Goal: Information Seeking & Learning: Learn about a topic

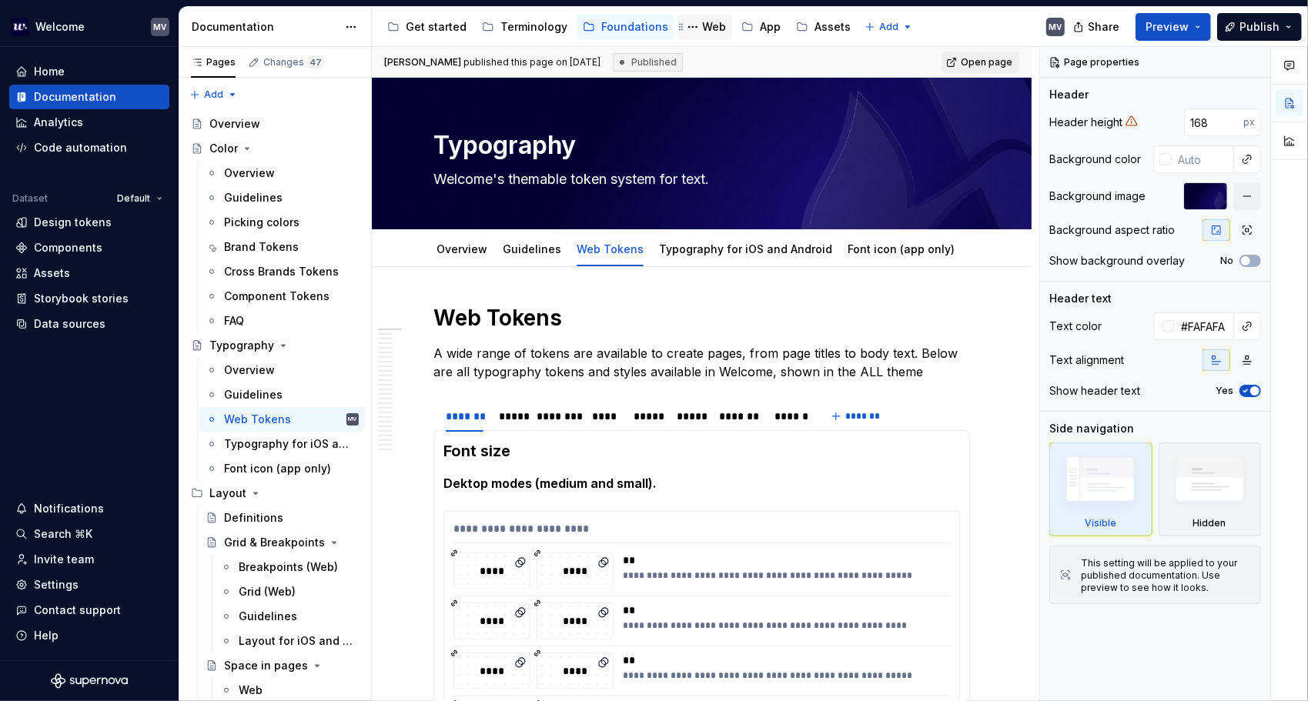
click at [710, 33] on div "Web" at bounding box center [714, 26] width 24 height 15
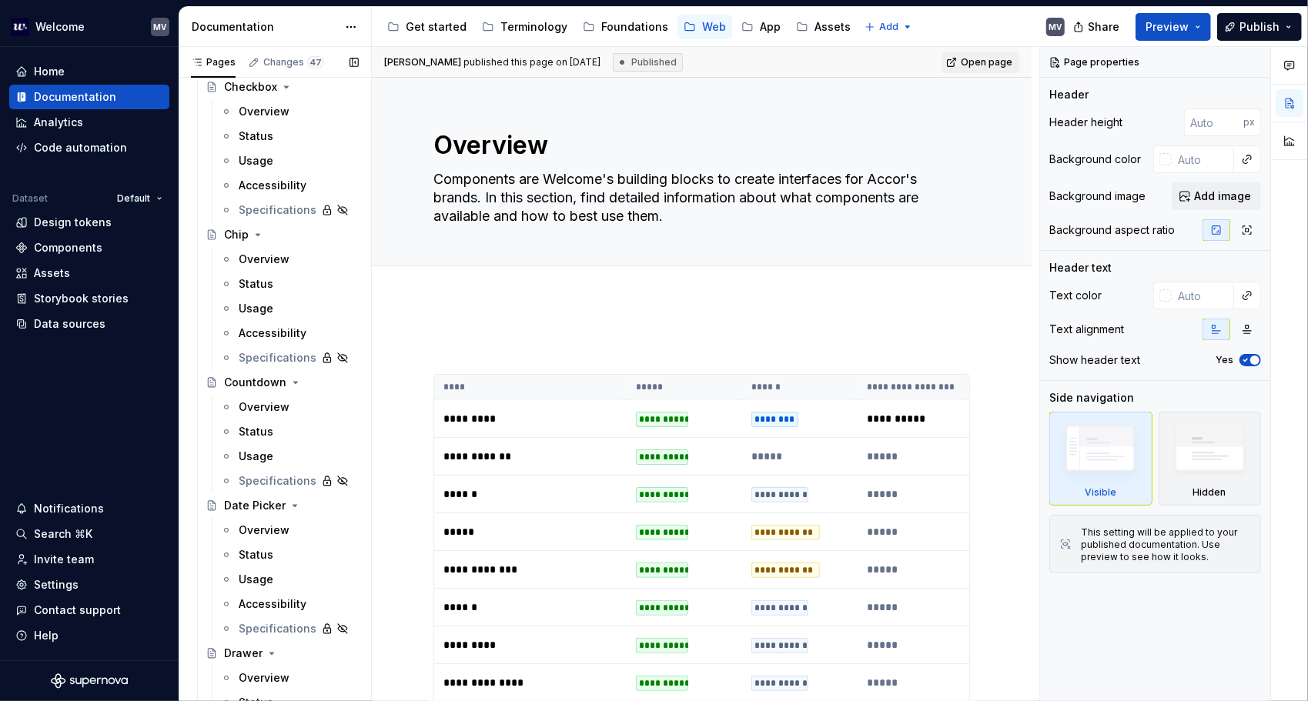
scroll to position [1847, 0]
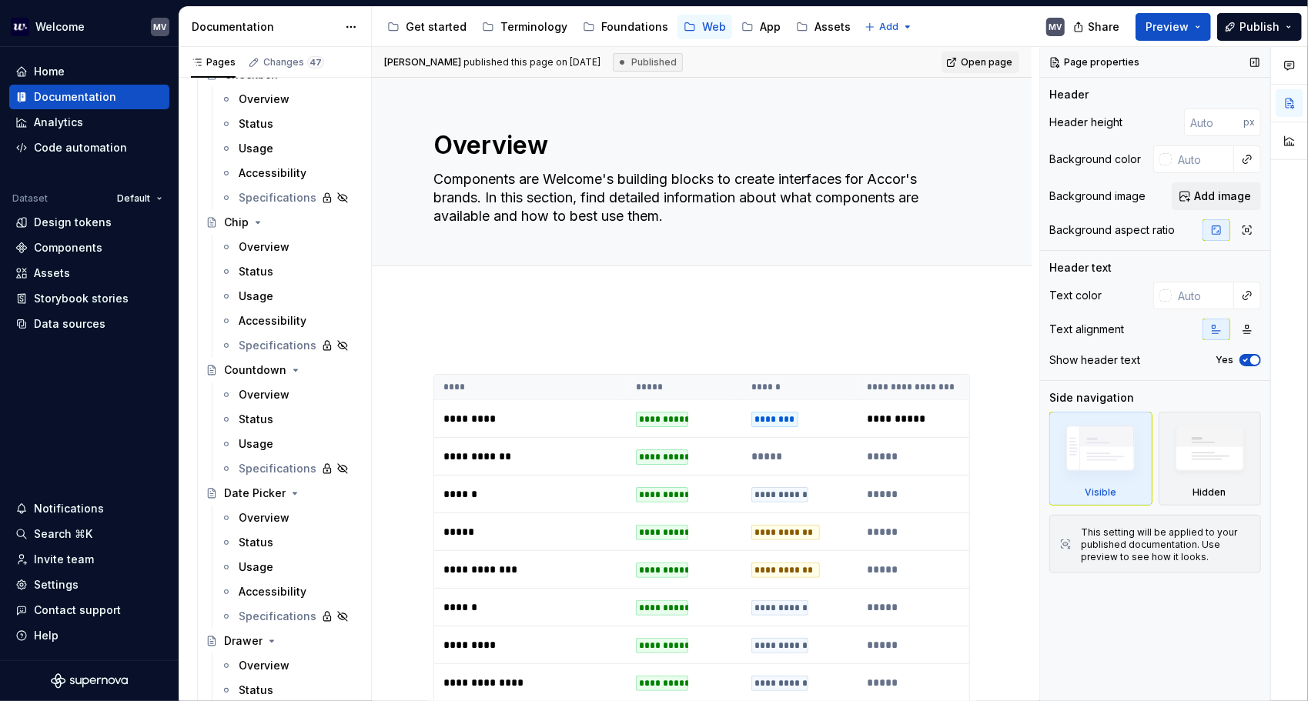
click at [260, 516] on div "Overview" at bounding box center [264, 517] width 51 height 15
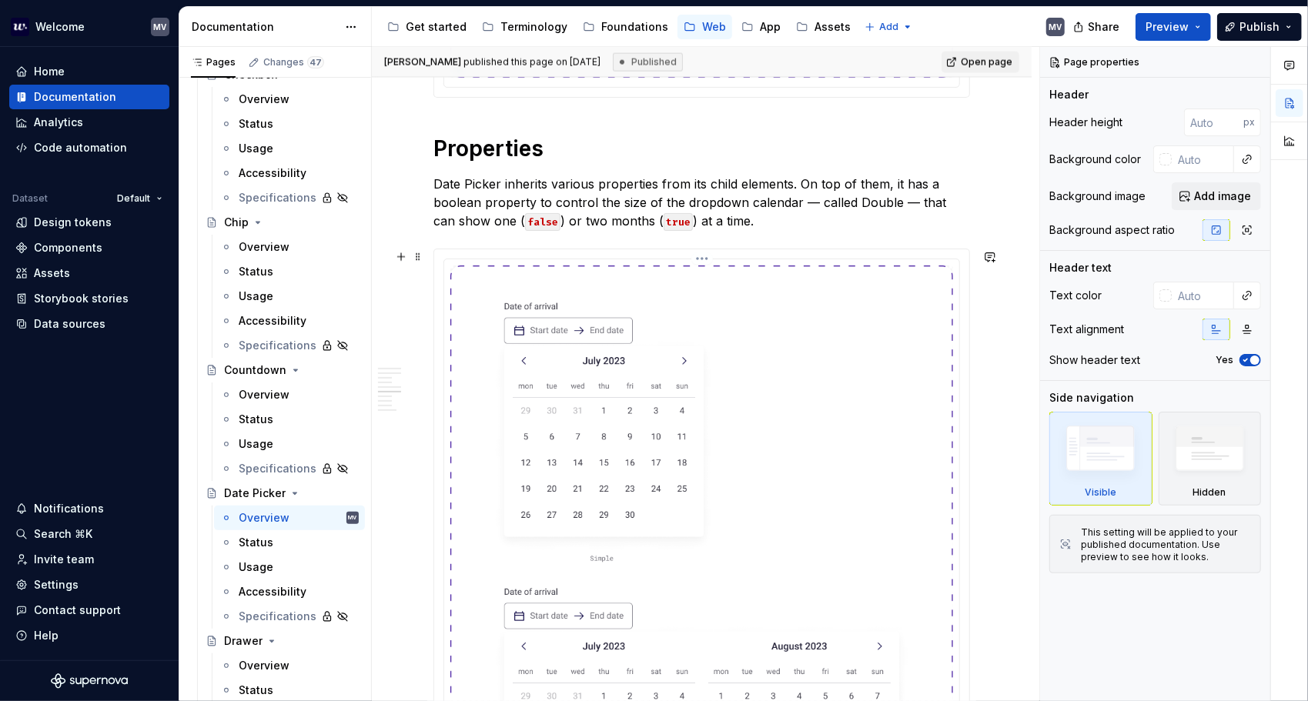
scroll to position [1693, 0]
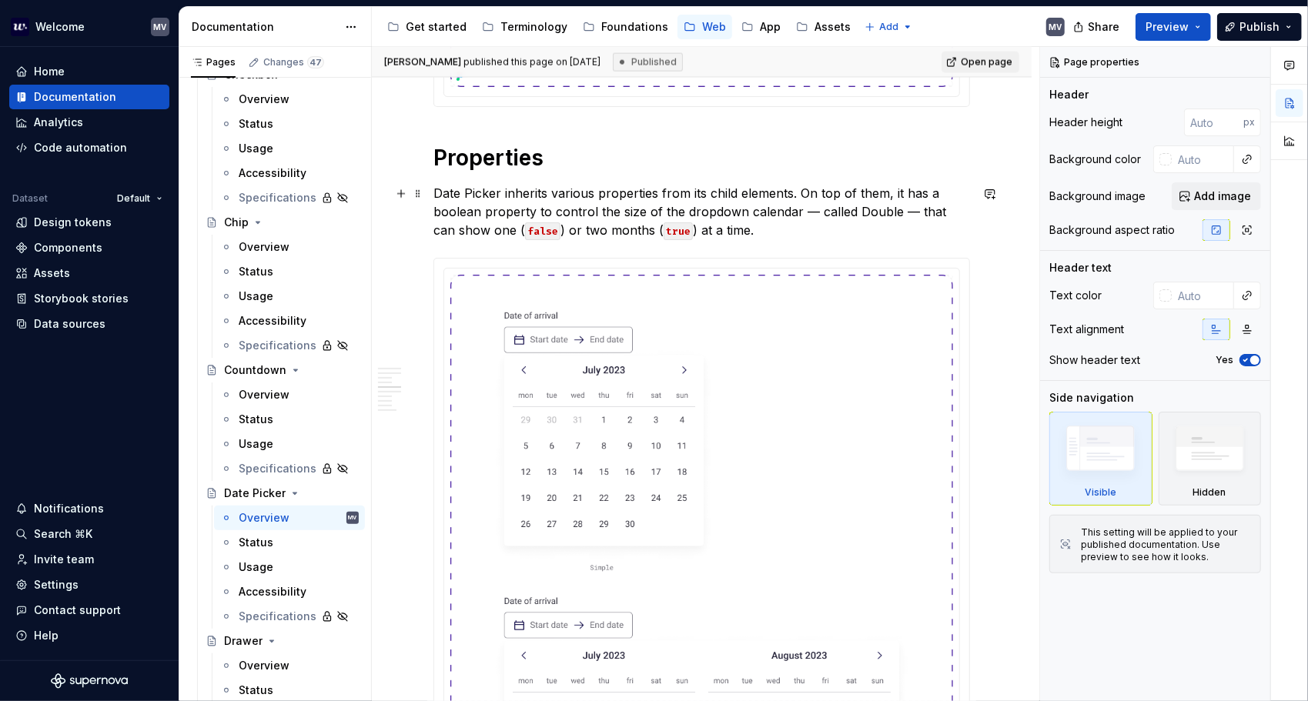
click at [496, 189] on p "Date Picker inherits various properties from its child elements. On top of them…" at bounding box center [701, 211] width 536 height 55
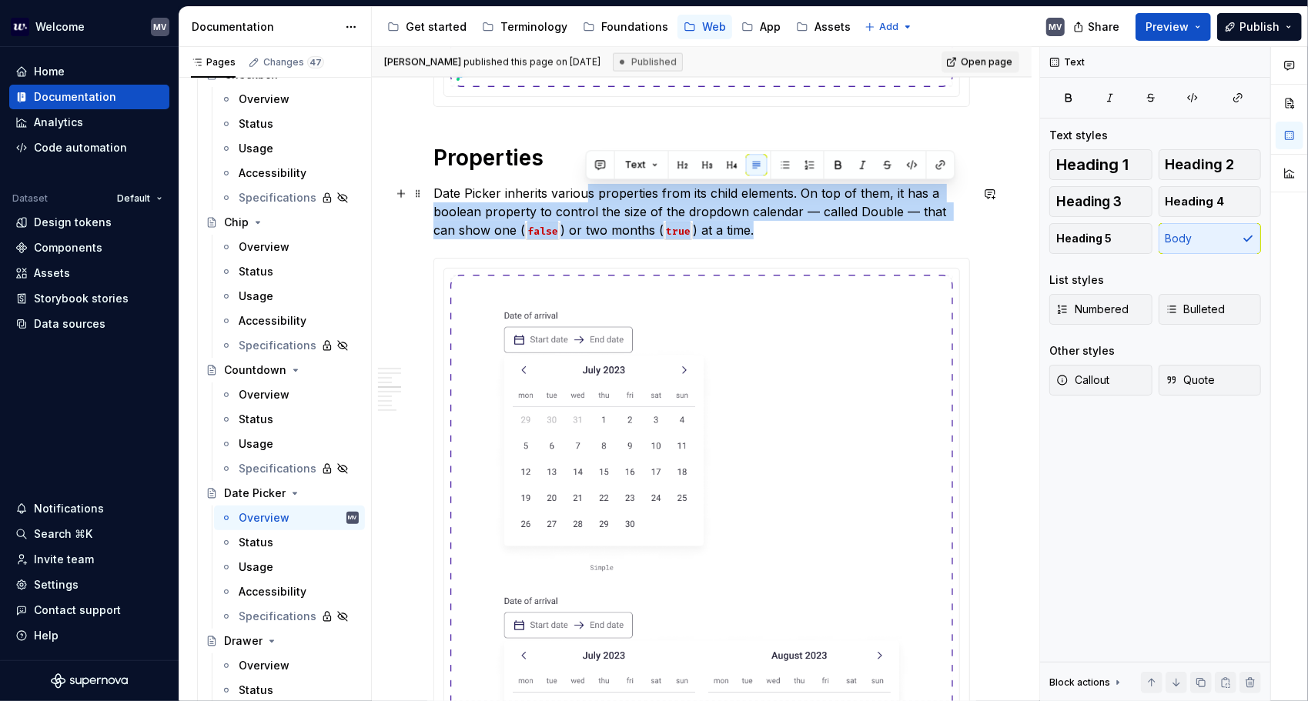
drag, startPoint x: 588, startPoint y: 188, endPoint x: 902, endPoint y: 222, distance: 315.9
click at [790, 222] on p "Date Picker inherits various properties from its child elements. On top of them…" at bounding box center [701, 211] width 536 height 55
click at [751, 236] on p "Date Picker inherits various properties from its child elements. On top of them…" at bounding box center [701, 211] width 536 height 55
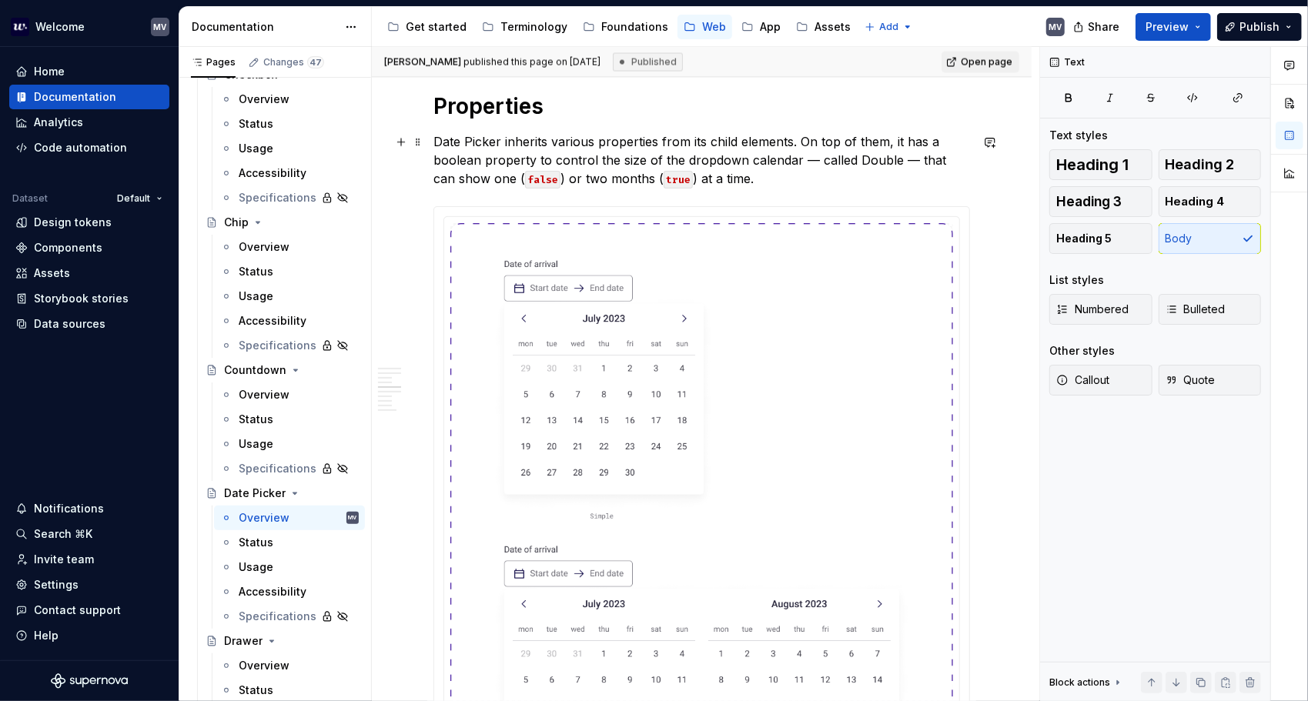
scroll to position [1847, 0]
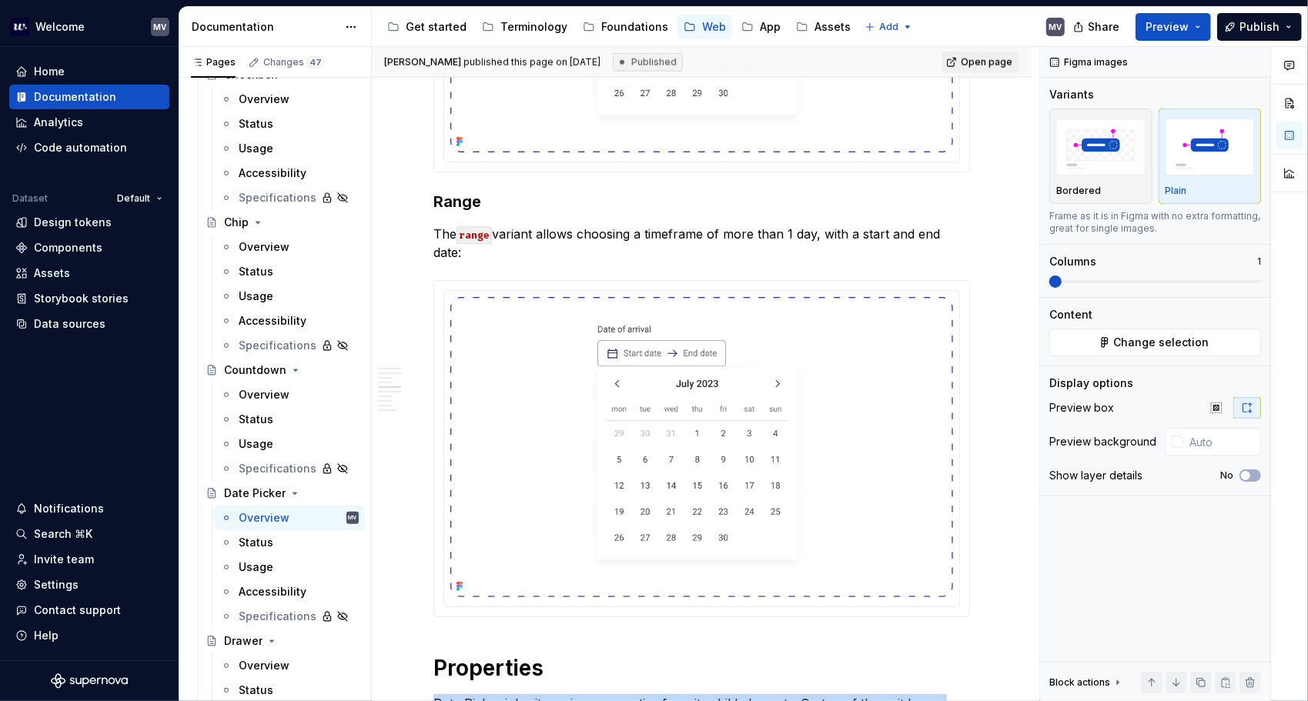
drag, startPoint x: 810, startPoint y: 292, endPoint x: 827, endPoint y: 108, distance: 184.7
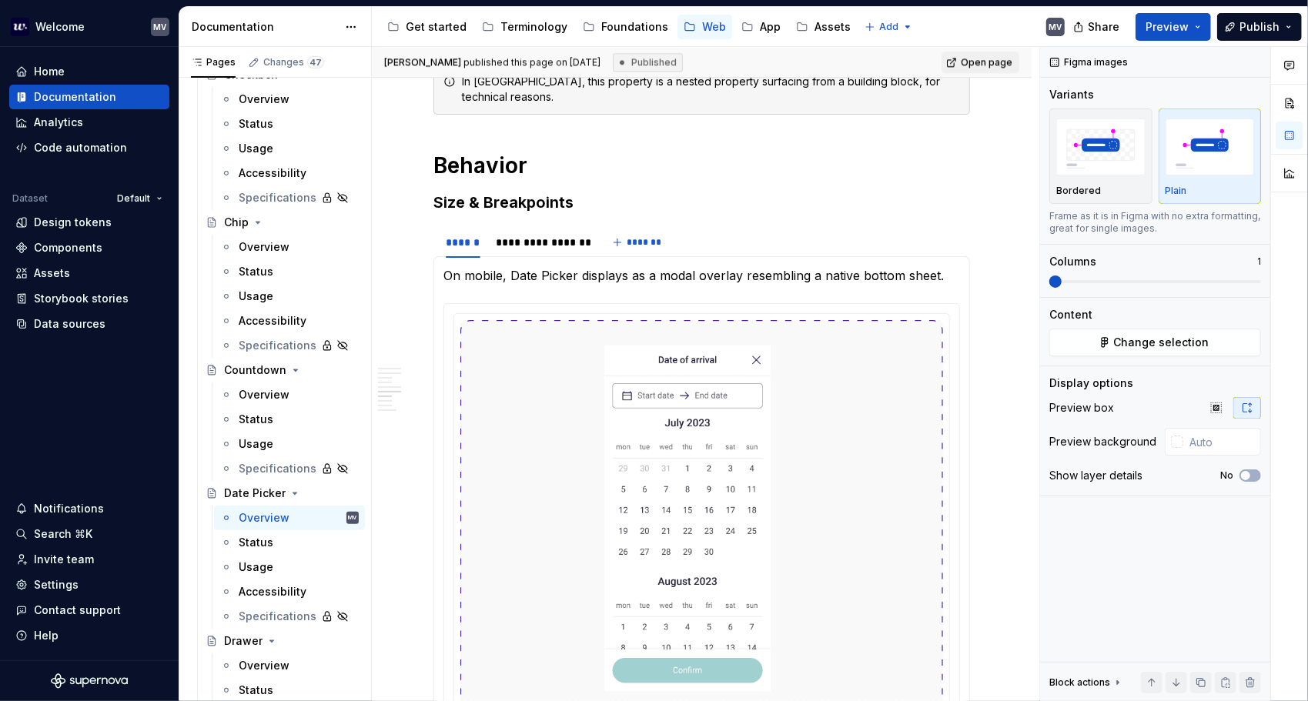
drag, startPoint x: 841, startPoint y: 312, endPoint x: 838, endPoint y: 396, distance: 84.0
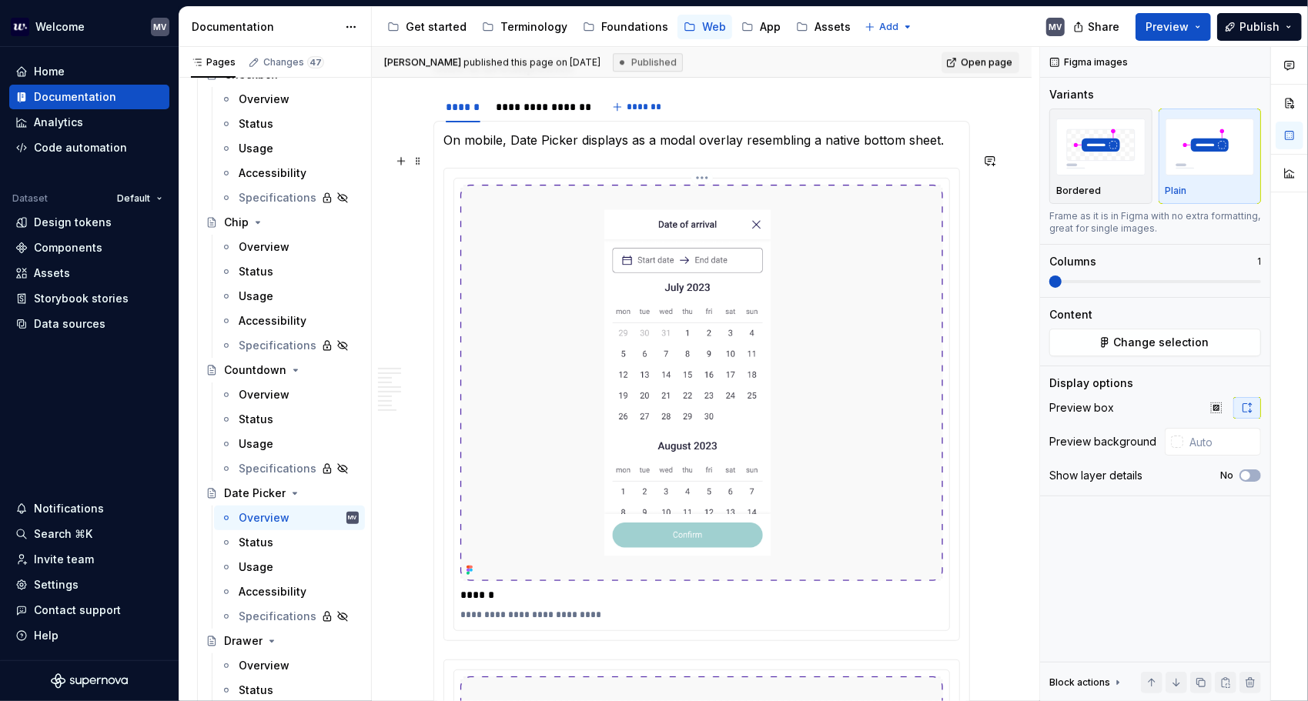
scroll to position [2696, 0]
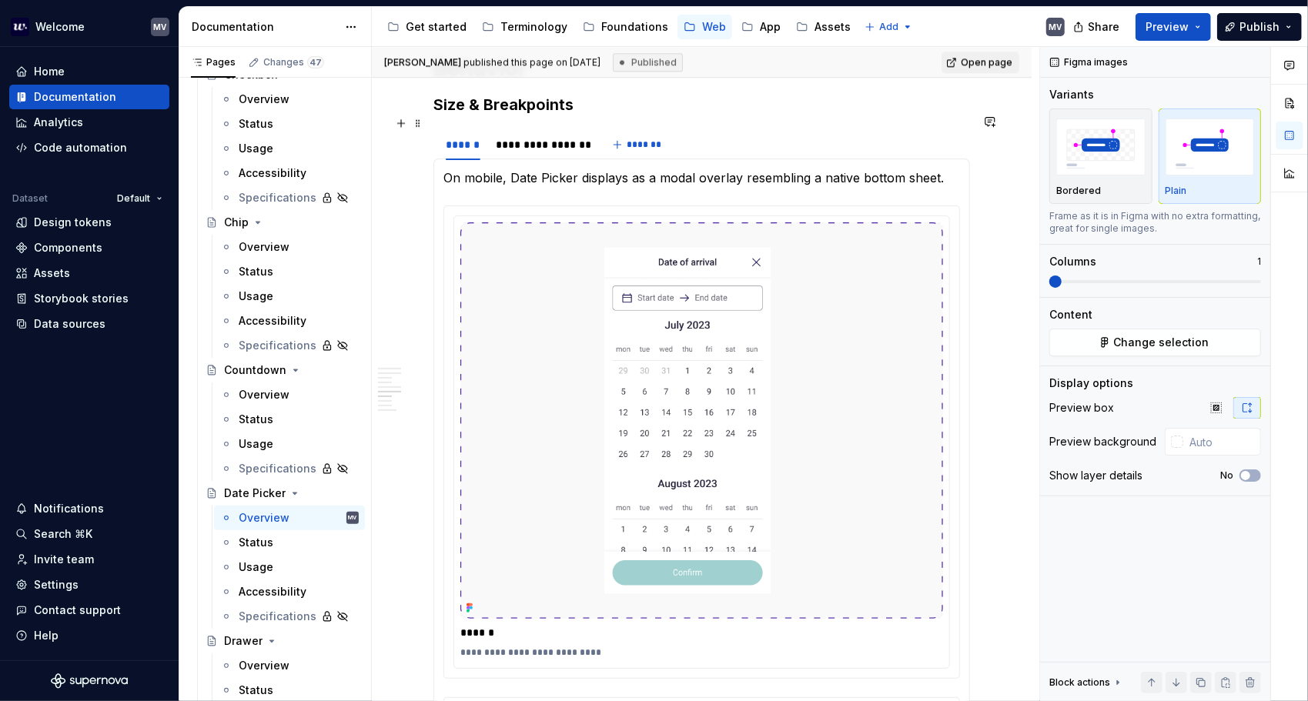
drag, startPoint x: 899, startPoint y: 139, endPoint x: 744, endPoint y: 100, distance: 160.4
click at [790, 139] on div "**********" at bounding box center [701, 144] width 536 height 31
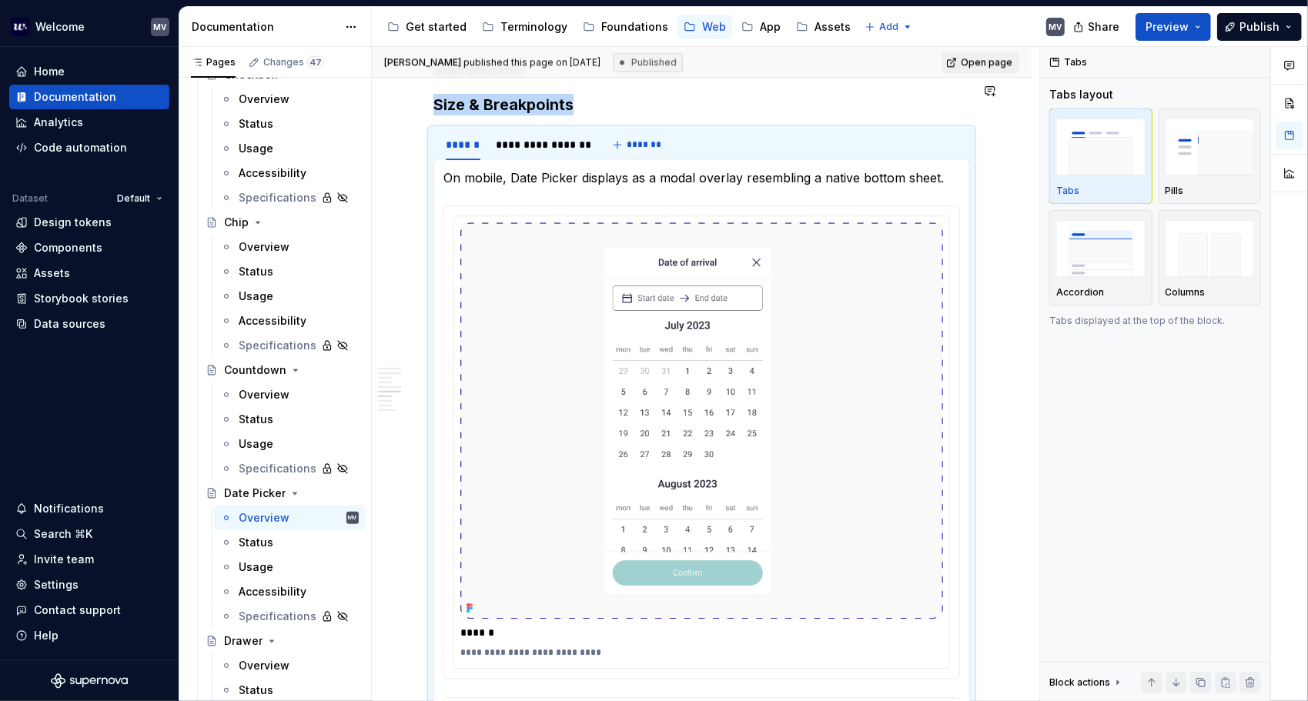
drag, startPoint x: 630, startPoint y: 32, endPoint x: 548, endPoint y: 281, distance: 261.7
click at [630, 32] on div "Foundations" at bounding box center [634, 26] width 67 height 15
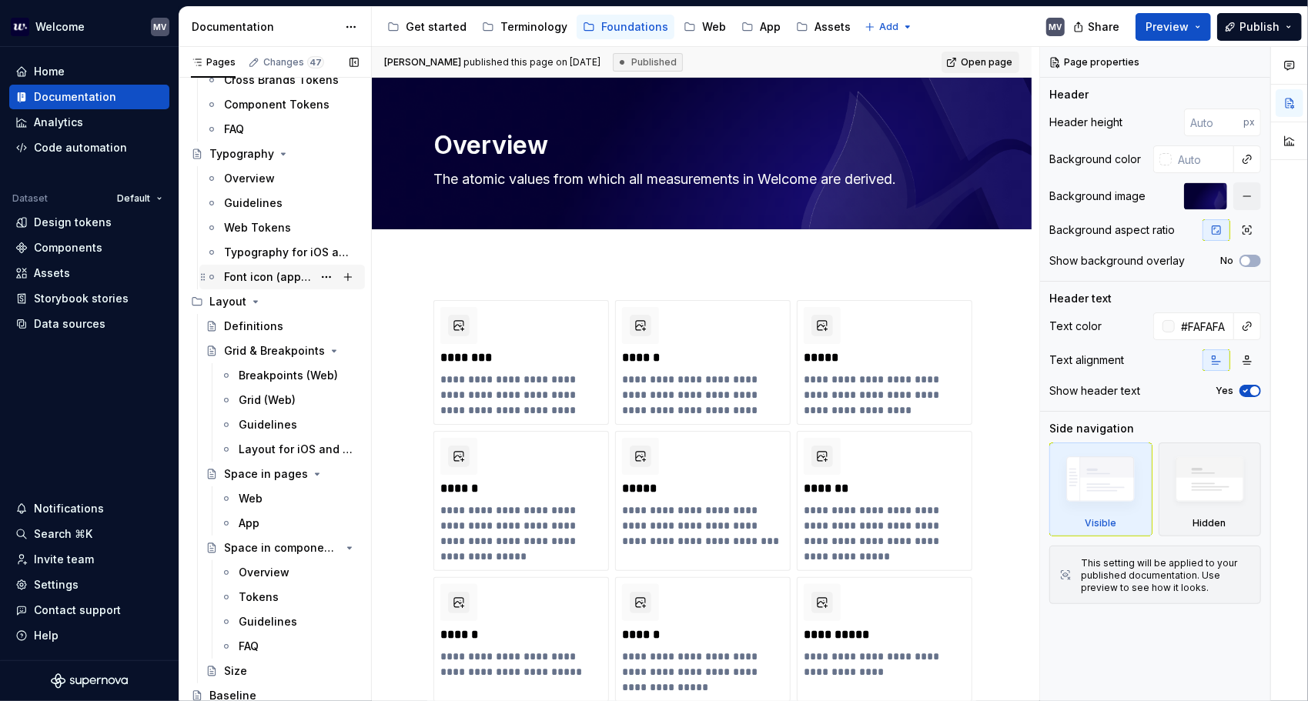
scroll to position [185, 0]
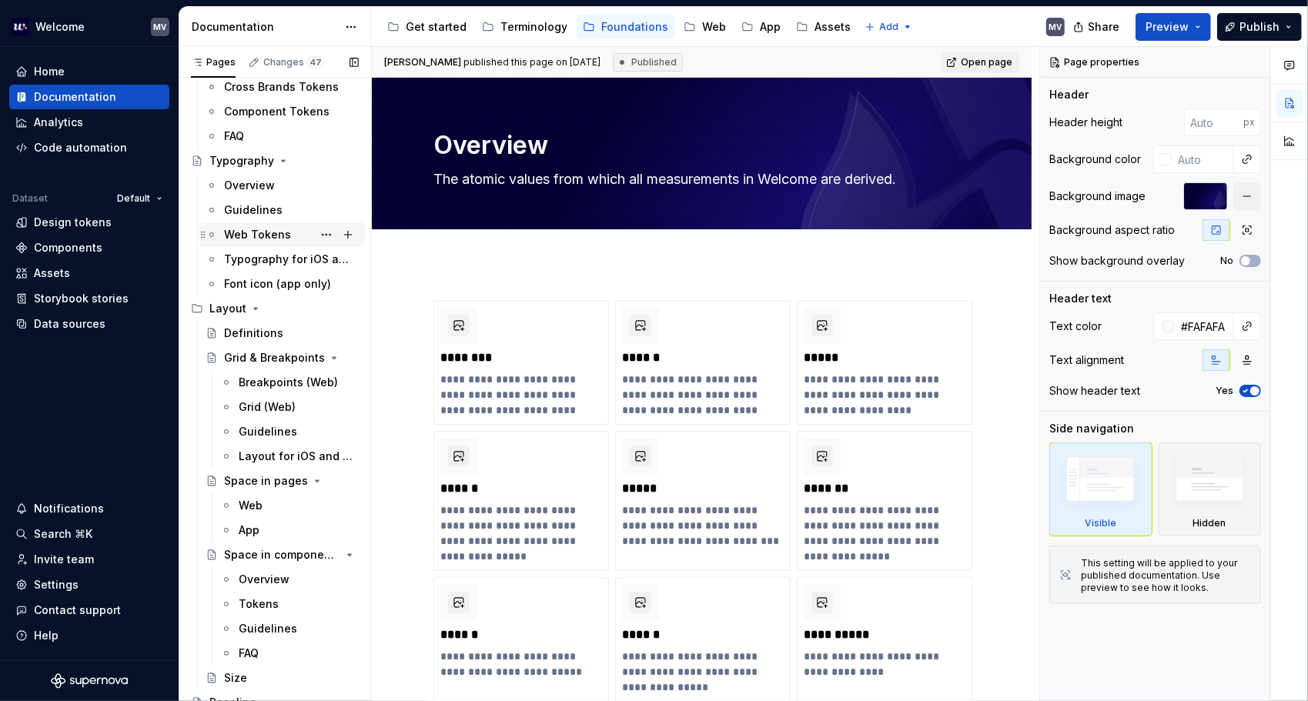
click at [276, 228] on div "Web Tokens" at bounding box center [257, 234] width 67 height 15
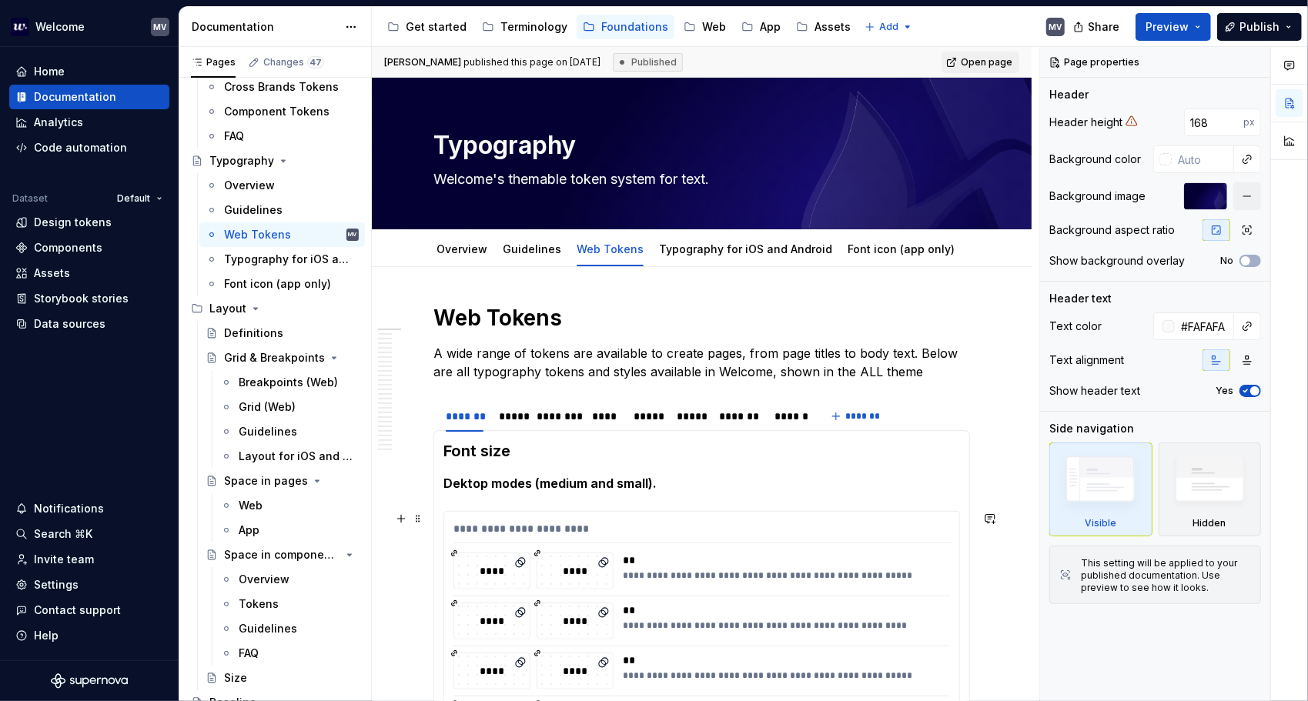
scroll to position [231, 0]
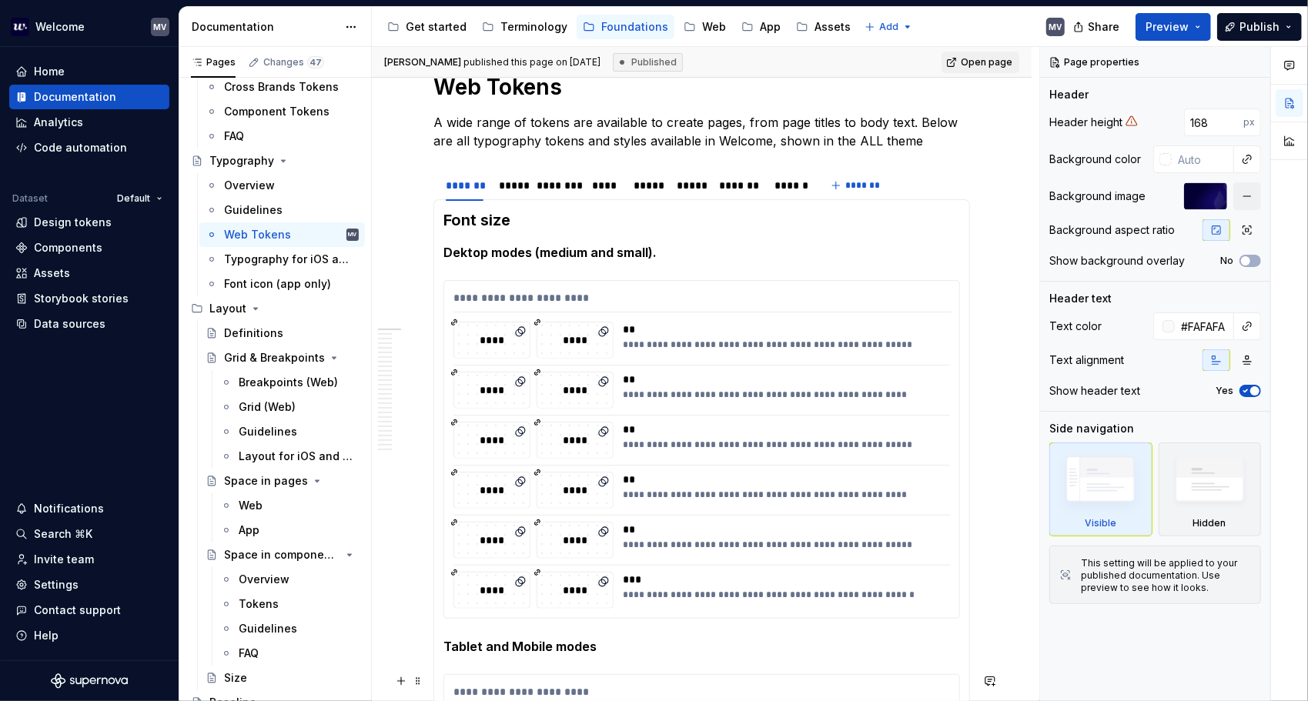
type textarea "*"
